Goal: Task Accomplishment & Management: Manage account settings

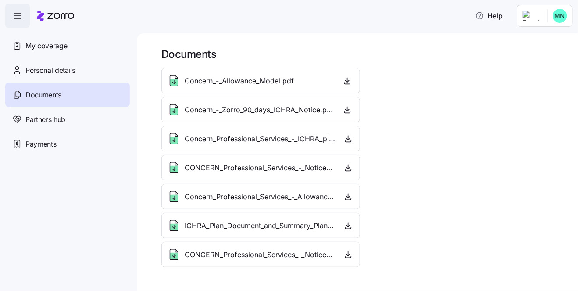
click at [11, 14] on span "button" at bounding box center [18, 16] width 24 height 24
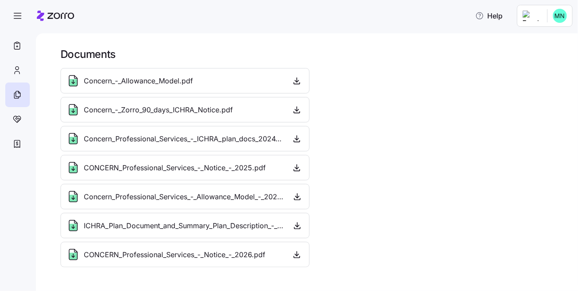
click at [47, 14] on icon at bounding box center [55, 16] width 37 height 11
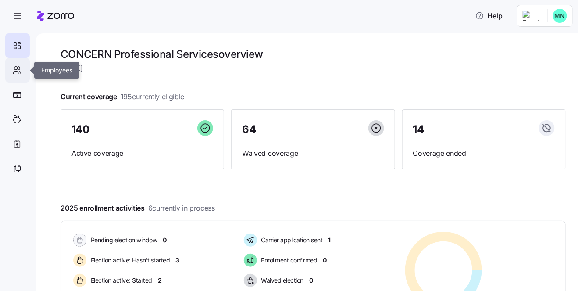
click at [13, 72] on icon at bounding box center [17, 70] width 10 height 11
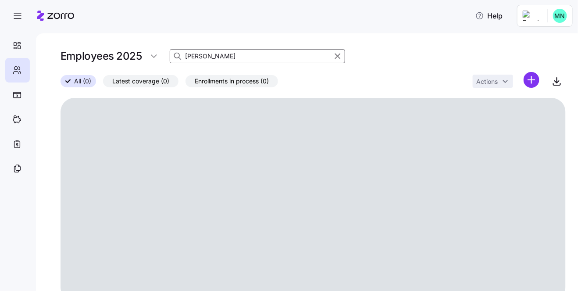
click at [222, 55] on input "unrath" at bounding box center [257, 56] width 175 height 14
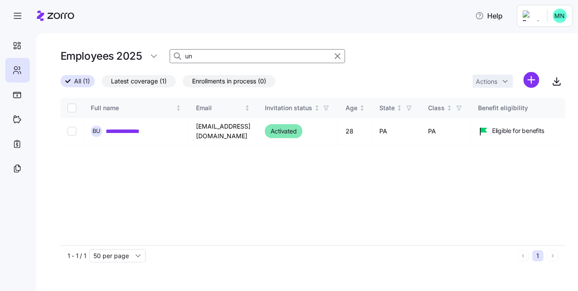
type input "u"
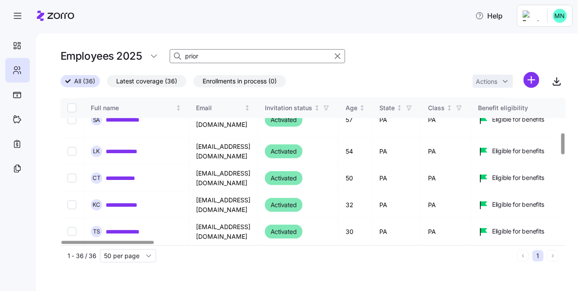
scroll to position [242, 0]
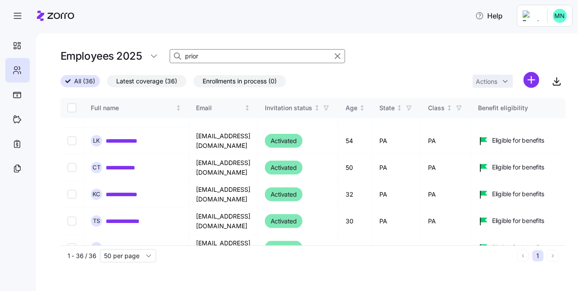
type input "prior"
click at [207, 78] on span "Enrollments in process (0)" at bounding box center [240, 80] width 74 height 11
click at [193, 83] on input "Enrollments in process (0)" at bounding box center [193, 83] width 0 height 0
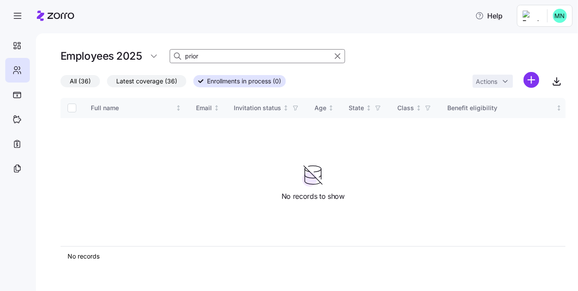
drag, startPoint x: 140, startPoint y: 81, endPoint x: 94, endPoint y: 85, distance: 45.8
click at [139, 81] on span "Latest coverage (36)" at bounding box center [146, 80] width 61 height 11
click at [107, 83] on input "Latest coverage (36)" at bounding box center [107, 83] width 0 height 0
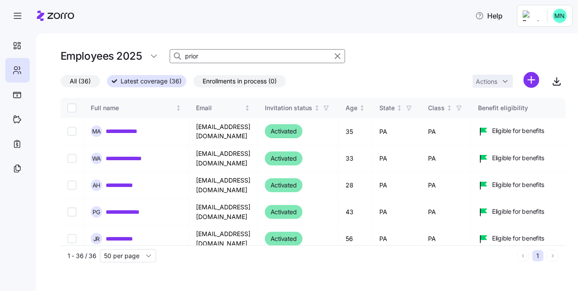
click at [84, 84] on span "All (36)" at bounding box center [80, 80] width 21 height 11
click at [61, 83] on input "All (36)" at bounding box center [61, 83] width 0 height 0
click at [157, 60] on html "**********" at bounding box center [289, 143] width 578 height 286
click at [157, 59] on html "**********" at bounding box center [289, 143] width 578 height 286
click at [561, 99] on div at bounding box center [562, 109] width 3 height 21
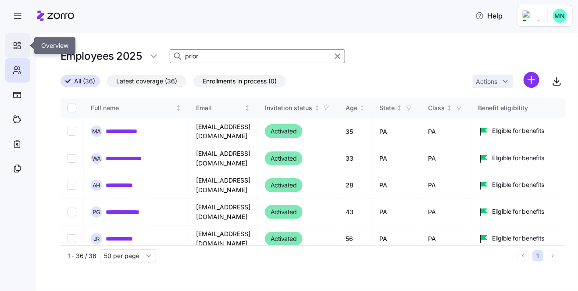
click at [14, 50] on icon at bounding box center [17, 45] width 10 height 11
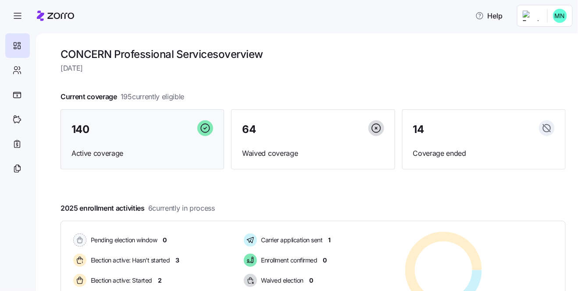
click at [82, 129] on span "140" at bounding box center [80, 129] width 18 height 11
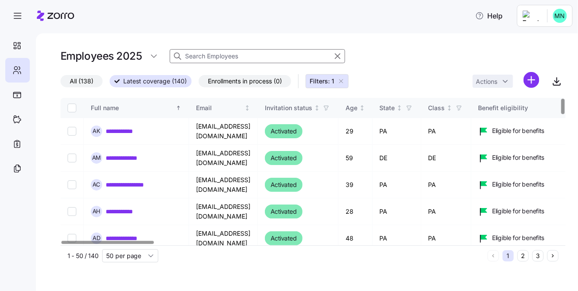
click at [219, 52] on input at bounding box center [257, 56] width 175 height 14
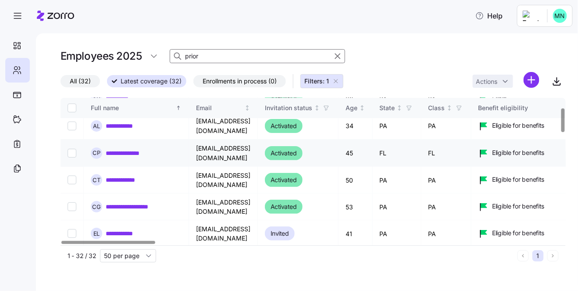
scroll to position [60, 0]
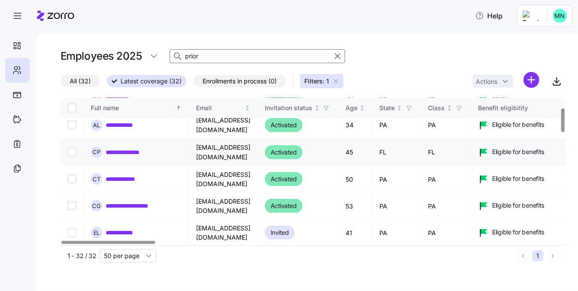
type input "prior"
click at [129, 151] on link "**********" at bounding box center [128, 152] width 45 height 9
